Goal: Transaction & Acquisition: Book appointment/travel/reservation

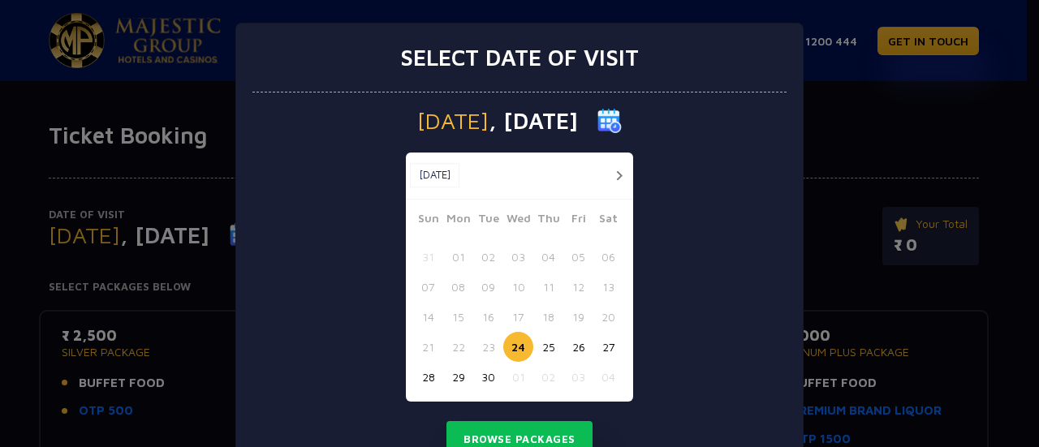
click at [614, 175] on button "button" at bounding box center [619, 176] width 20 height 20
click at [569, 257] on button "03" at bounding box center [578, 257] width 30 height 30
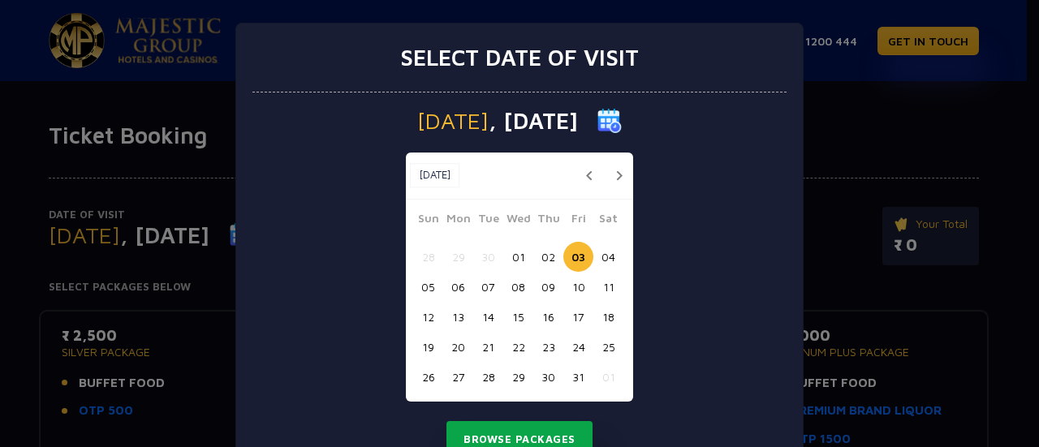
click at [520, 434] on button "Browse Packages" at bounding box center [519, 439] width 146 height 37
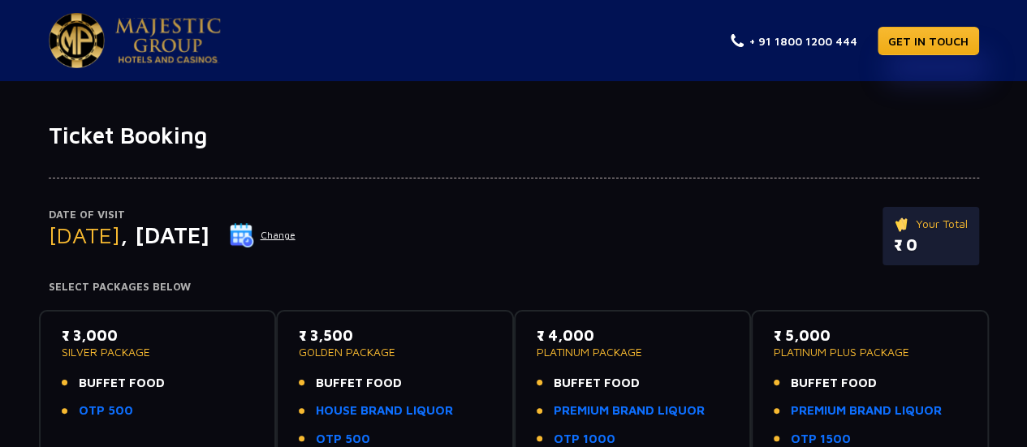
click at [296, 236] on button "Change" at bounding box center [262, 235] width 67 height 26
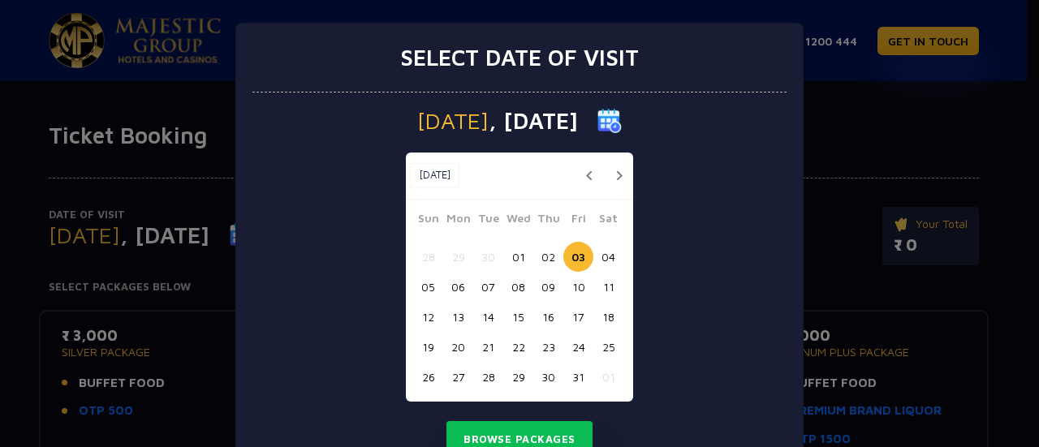
click at [603, 253] on button "04" at bounding box center [608, 257] width 30 height 30
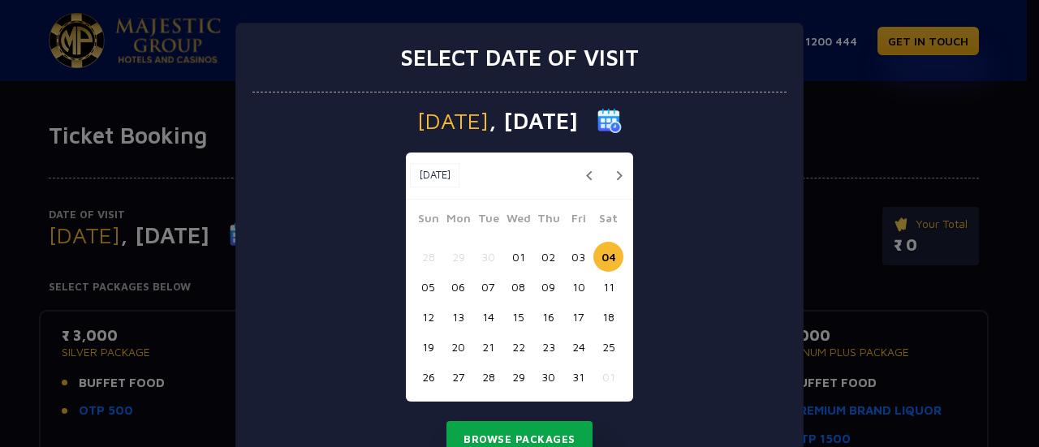
click at [524, 436] on button "Browse Packages" at bounding box center [519, 439] width 146 height 37
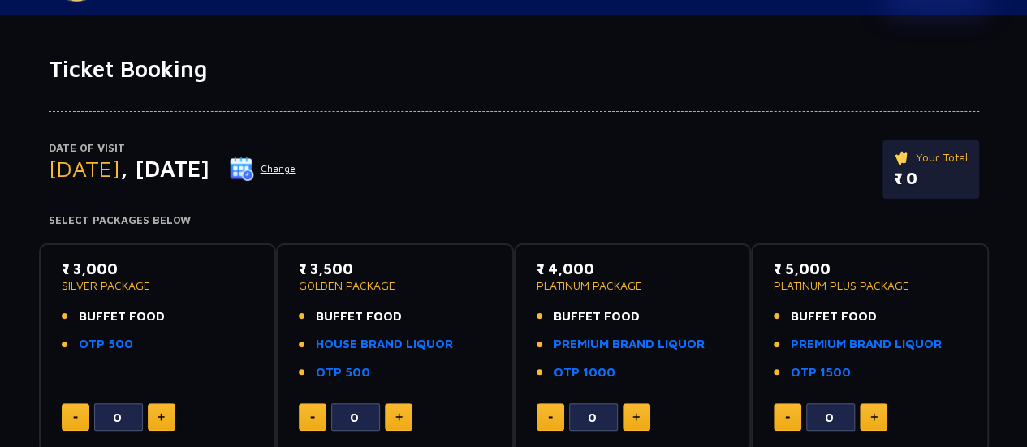
scroll to position [66, 0]
click at [296, 167] on button "Change" at bounding box center [262, 170] width 67 height 26
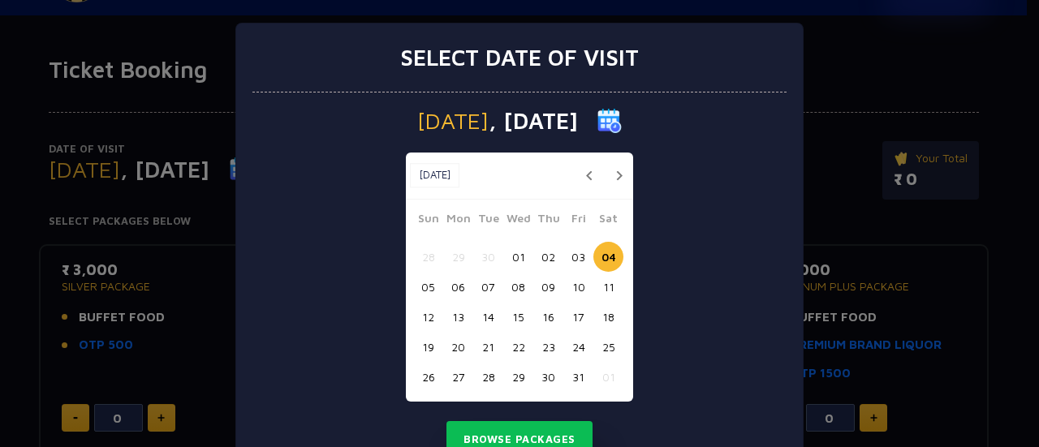
click at [572, 252] on button "03" at bounding box center [578, 257] width 30 height 30
click at [667, 212] on div "[DATE] [DATE] [DATE] Sun Mon Tue Wed Thu Fri Sat 28 29 30 01 02 03 04 05 06 07 …" at bounding box center [519, 292] width 534 height 399
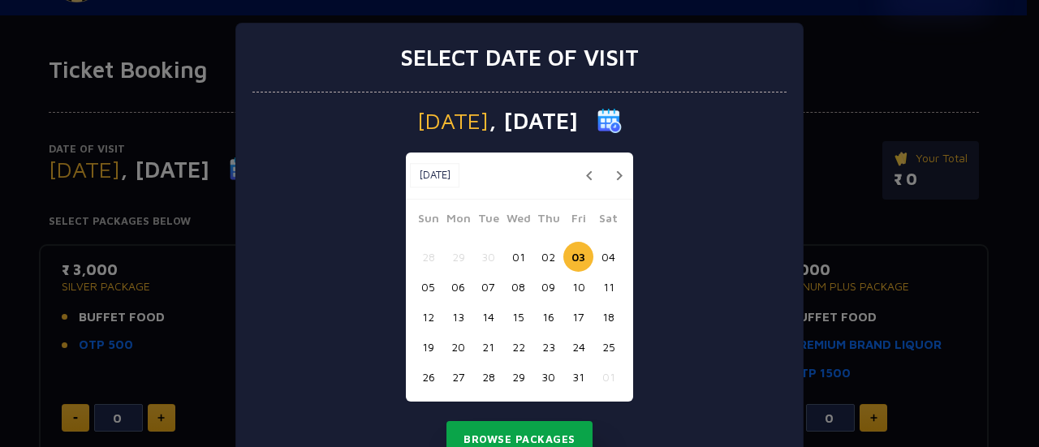
click at [494, 431] on button "Browse Packages" at bounding box center [519, 439] width 146 height 37
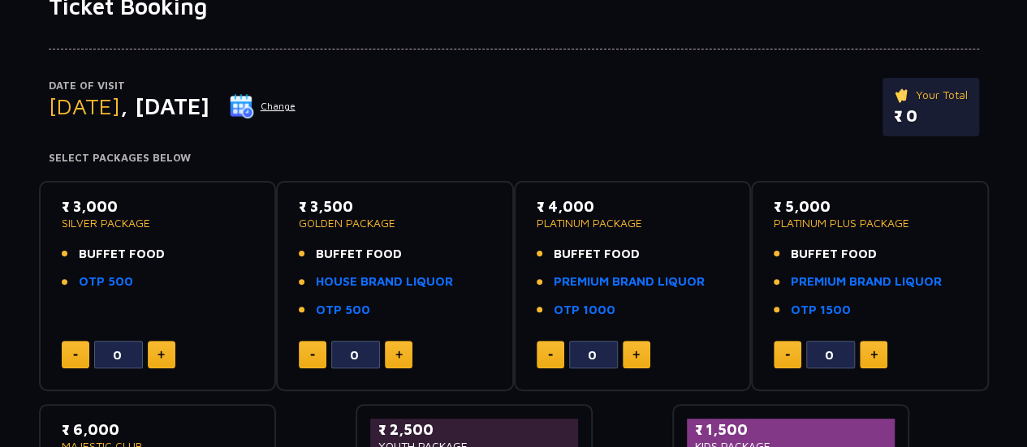
scroll to position [127, 0]
